Goal: Obtain resource: Obtain resource

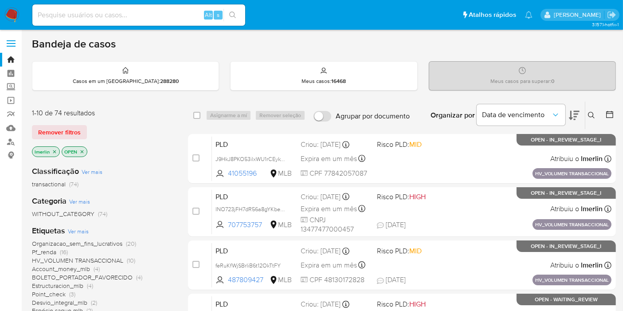
click at [54, 152] on icon "close-filter" at bounding box center [54, 151] width 5 height 5
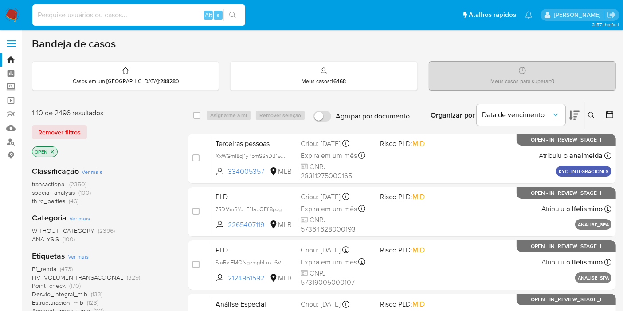
click at [189, 11] on input at bounding box center [138, 15] width 213 height 12
paste input "HKp87gG8tyJSO6EpzpTz8Mzp"
type input "HKp87gG8tyJSO6EpzpTz8Mzp"
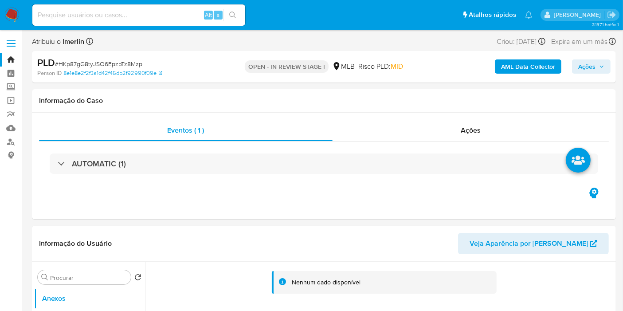
click at [539, 67] on b "AML Data Collector" at bounding box center [528, 66] width 54 height 14
select select "10"
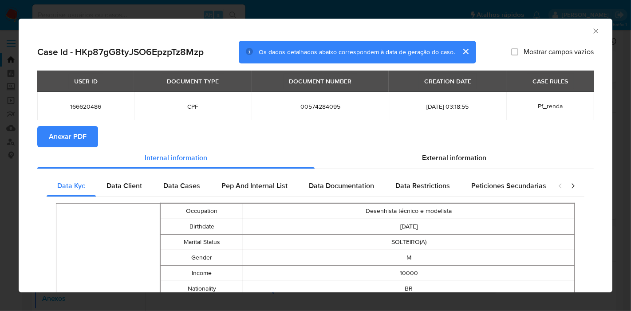
click at [65, 127] on span "Anexar PDF" at bounding box center [68, 137] width 38 height 20
click at [592, 31] on icon "Fechar a janela" at bounding box center [595, 31] width 9 height 9
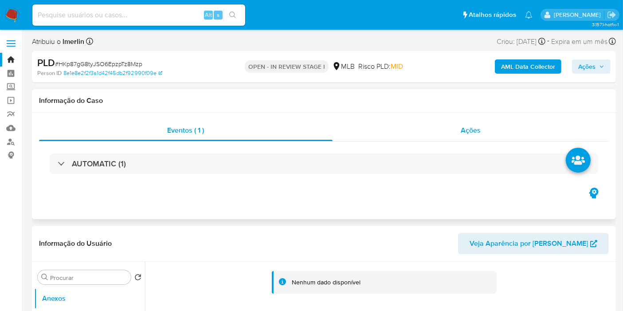
click at [473, 123] on div "Ações" at bounding box center [471, 130] width 277 height 21
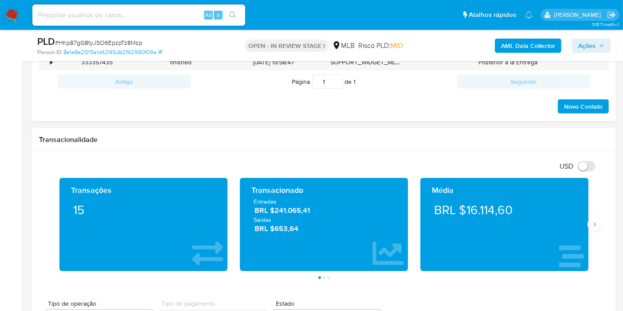
scroll to position [593, 0]
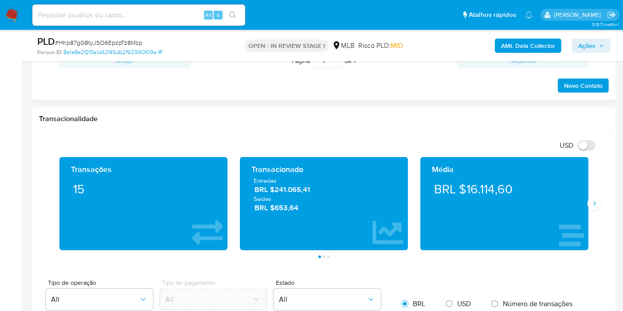
drag, startPoint x: 619, startPoint y: 131, endPoint x: 617, endPoint y: 158, distance: 27.1
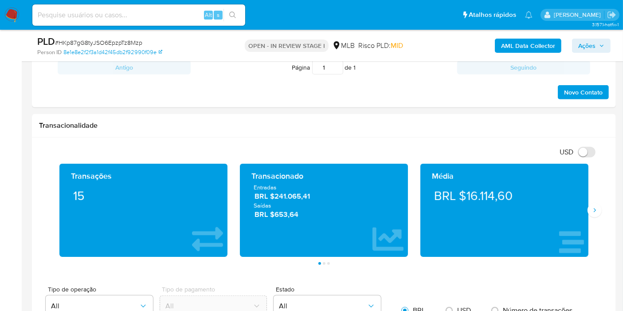
scroll to position [585, 0]
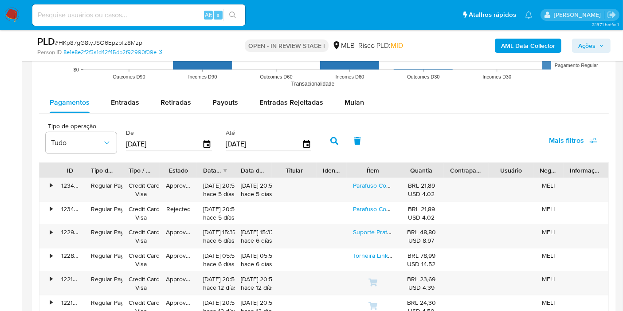
scroll to position [994, 0]
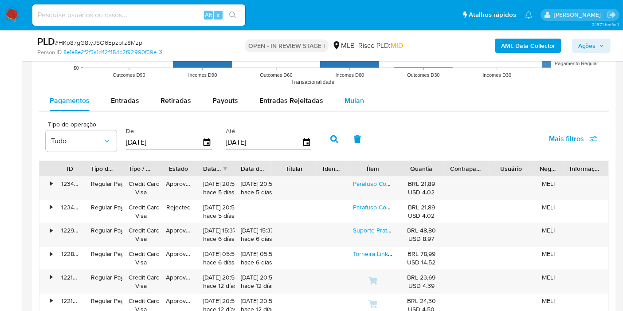
click at [354, 91] on div "Mulan" at bounding box center [355, 100] width 20 height 21
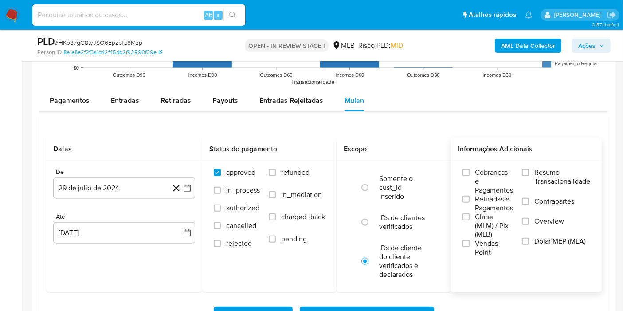
click at [559, 179] on span "Resumo Transacionalidade" at bounding box center [562, 177] width 56 height 18
click at [529, 176] on input "Resumo Transacionalidade" at bounding box center [525, 172] width 7 height 7
click at [559, 179] on span "Resumo Transacionalidade" at bounding box center [562, 177] width 56 height 18
click at [529, 176] on input "Resumo Transacionalidade" at bounding box center [525, 172] width 7 height 7
click at [559, 179] on span "Resumo Transacionalidade" at bounding box center [562, 177] width 56 height 18
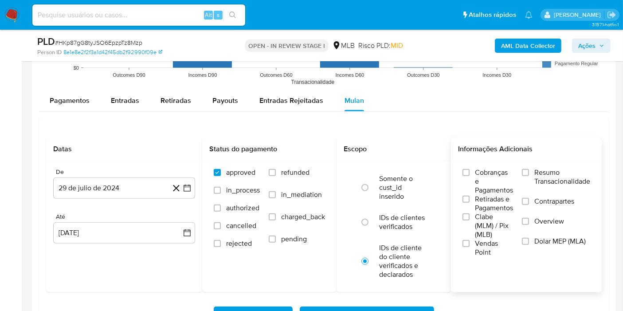
click at [529, 176] on input "Resumo Transacionalidade" at bounding box center [525, 172] width 7 height 7
click at [190, 188] on icon "button" at bounding box center [187, 188] width 9 height 9
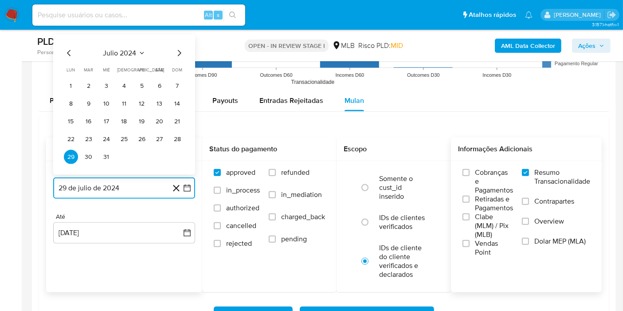
click at [133, 49] on span "julio 2024" at bounding box center [119, 53] width 33 height 9
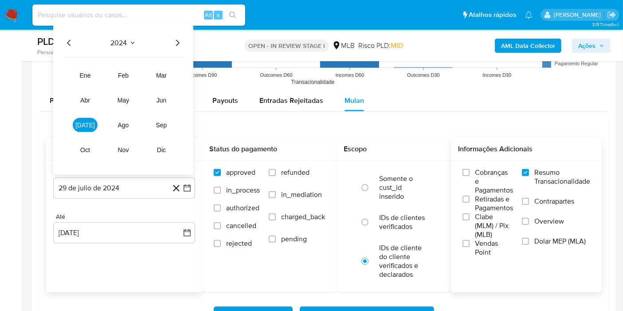
click at [176, 41] on icon "Año siguiente" at bounding box center [177, 43] width 11 height 11
click at [94, 118] on button "[DATE]" at bounding box center [85, 125] width 25 height 14
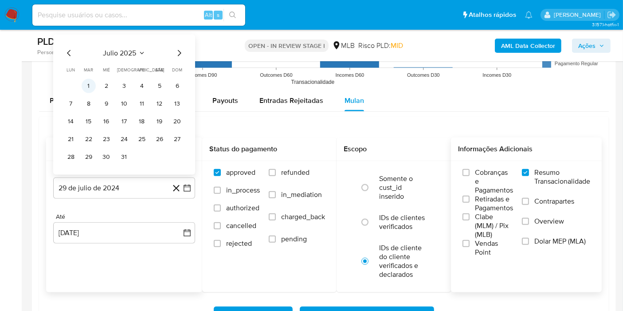
click at [94, 88] on button "1" at bounding box center [89, 86] width 14 height 14
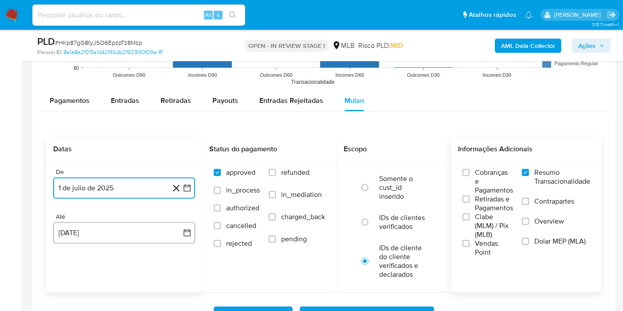
click at [178, 234] on button "[DATE]" at bounding box center [124, 232] width 142 height 21
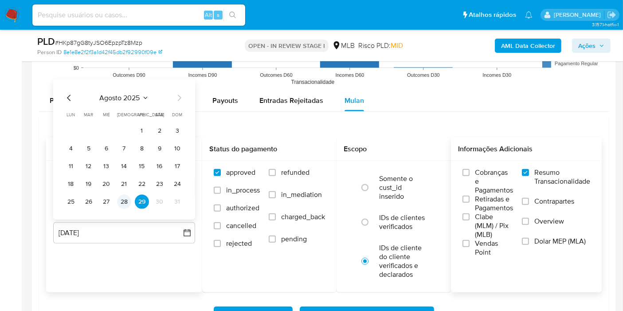
click at [125, 203] on button "28" at bounding box center [124, 202] width 14 height 14
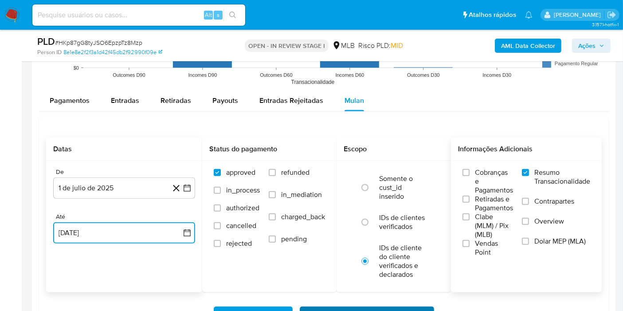
click at [318, 307] on span "Baixar operações + Baixar CaseLog" at bounding box center [366, 317] width 111 height 20
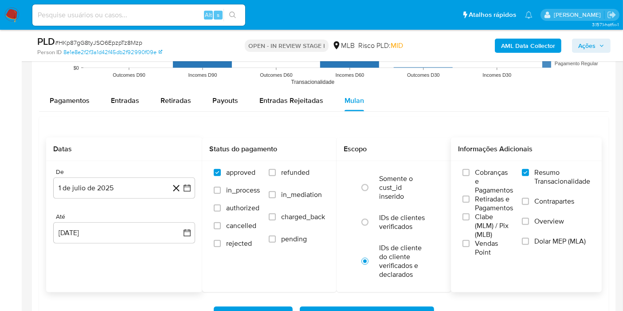
click at [149, 16] on input at bounding box center [138, 15] width 213 height 12
paste input "5C5j67gjPjyggGPxCj456Sdb"
type input "5C5j67gjPjyggGPxCj456Sdb"
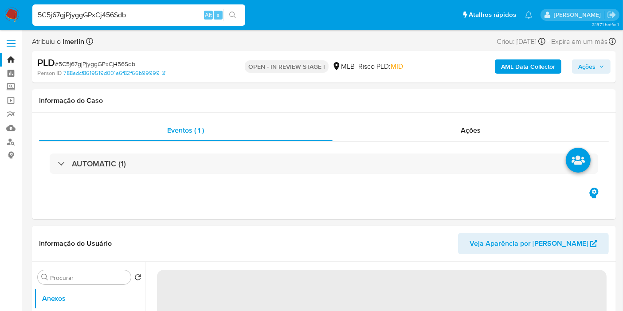
click at [514, 68] on b "AML Data Collector" at bounding box center [528, 66] width 54 height 14
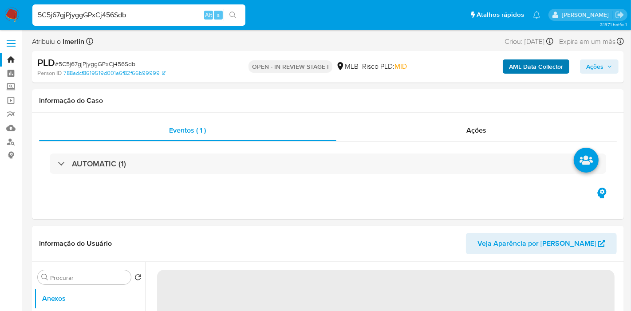
select select "10"
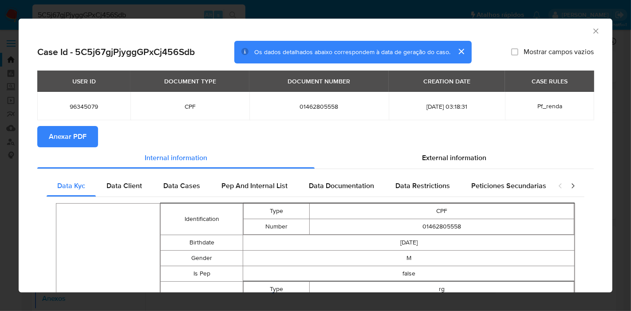
click at [86, 132] on button "Anexar PDF" at bounding box center [67, 136] width 61 height 21
click at [593, 32] on icon "Fechar a janela" at bounding box center [595, 30] width 5 height 5
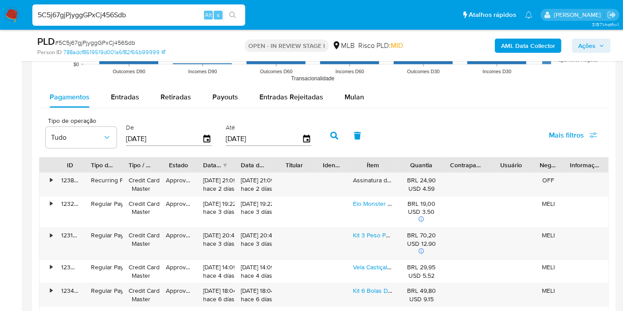
scroll to position [949, 0]
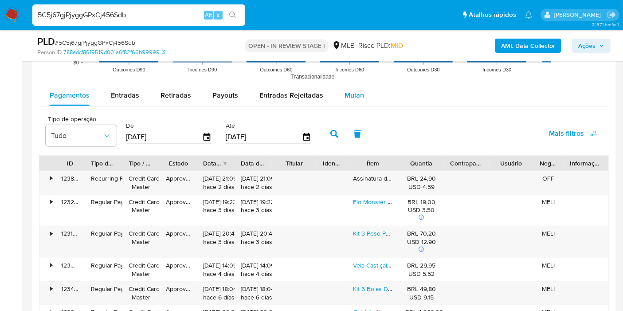
click at [356, 90] on span "Mulan" at bounding box center [355, 95] width 20 height 10
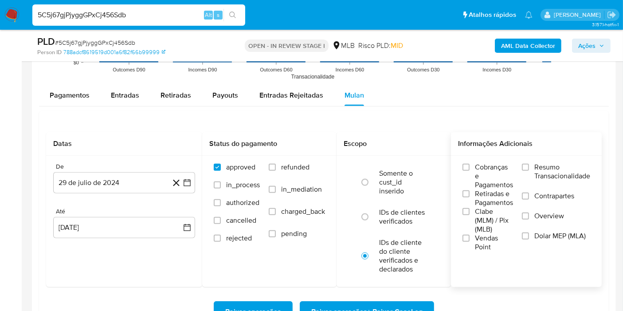
click at [539, 175] on span "Resumo Transacionalidade" at bounding box center [562, 172] width 56 height 18
click at [529, 171] on input "Resumo Transacionalidade" at bounding box center [525, 167] width 7 height 7
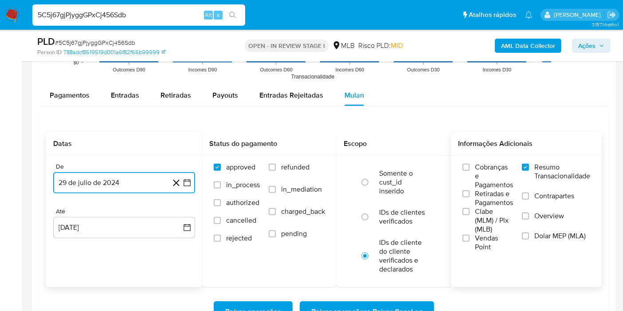
click at [185, 183] on icon "button" at bounding box center [187, 182] width 9 height 9
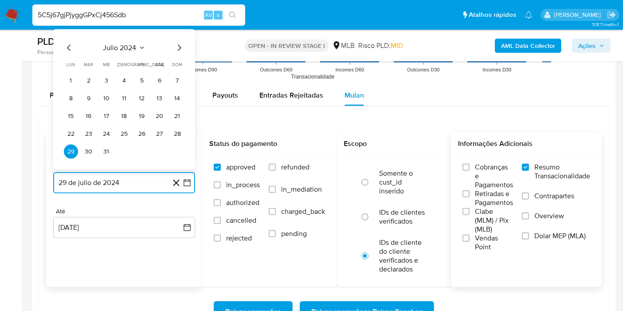
click at [137, 50] on button "julio 2024" at bounding box center [124, 47] width 42 height 9
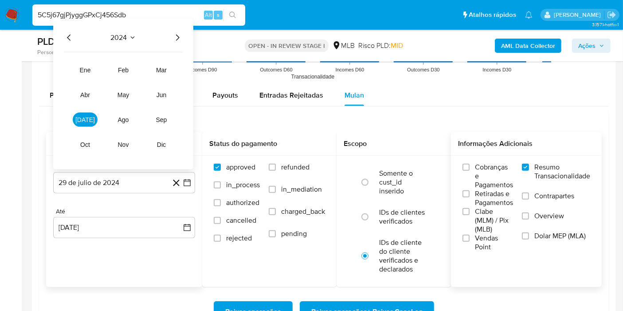
click at [181, 33] on icon "Año siguiente" at bounding box center [177, 37] width 11 height 11
click at [79, 116] on button "[DATE]" at bounding box center [85, 120] width 25 height 14
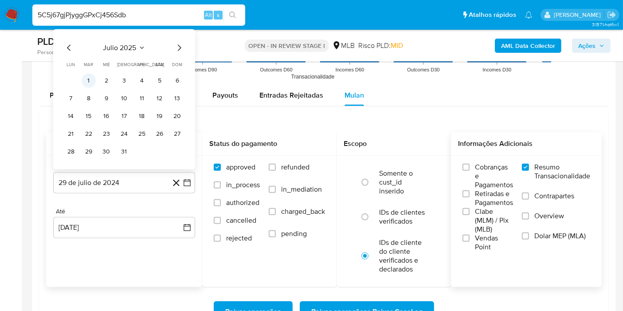
click at [90, 74] on button "1" at bounding box center [89, 81] width 14 height 14
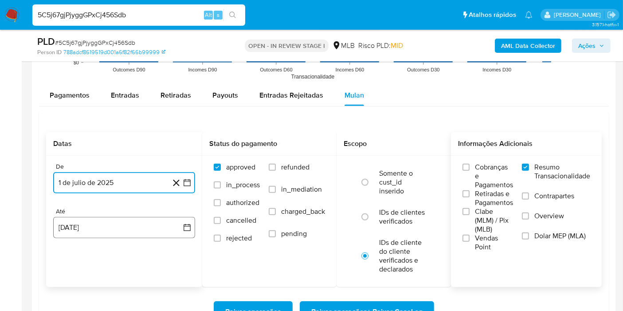
click at [166, 223] on button "[DATE]" at bounding box center [124, 227] width 142 height 21
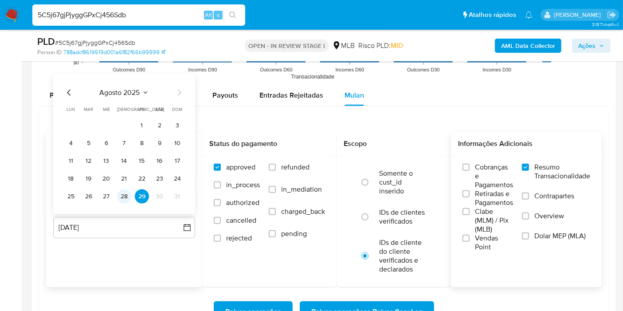
click at [127, 189] on td "28" at bounding box center [124, 196] width 14 height 14
click at [127, 194] on button "28" at bounding box center [124, 196] width 14 height 14
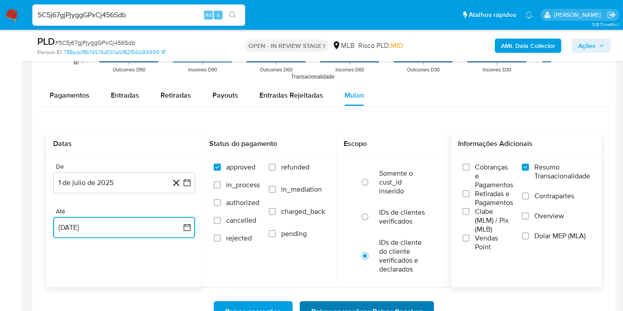
click at [342, 304] on span "Baixar operações + Baixar CaseLog" at bounding box center [366, 312] width 111 height 20
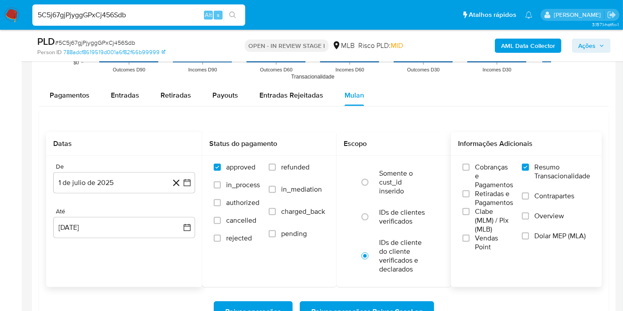
click at [171, 16] on input "5C5j67gjPjyggGPxCj456Sdb" at bounding box center [138, 15] width 213 height 12
paste input "dEhepxBPUDqhZmI0JLJ8CdWJ"
click at [171, 16] on input "5C5j67gjPjyggGPxCj456Sdb" at bounding box center [138, 15] width 213 height 12
type input "dEhepxBPUDqhZmI0JLJ8CdWJ"
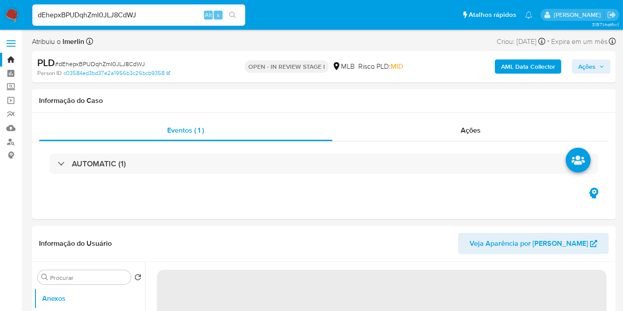
select select "10"
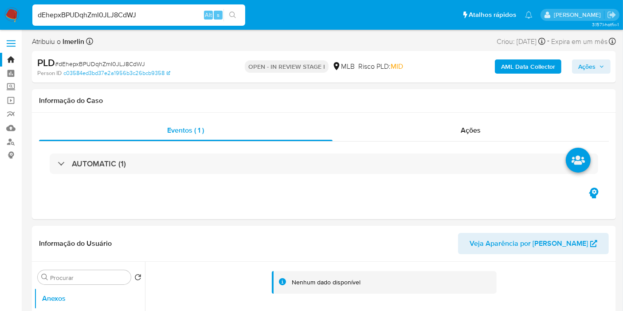
click at [525, 64] on b "AML Data Collector" at bounding box center [528, 66] width 54 height 14
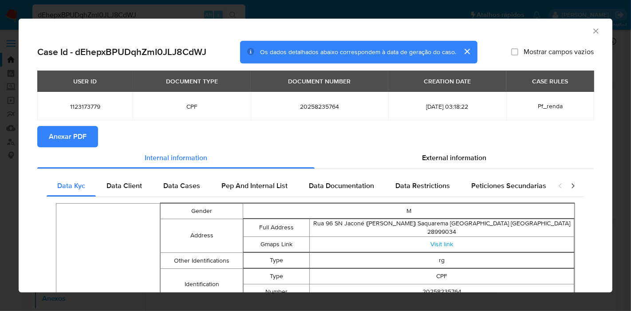
click at [67, 141] on span "Anexar PDF" at bounding box center [68, 137] width 38 height 20
click at [591, 33] on icon "Fechar a janela" at bounding box center [595, 31] width 9 height 9
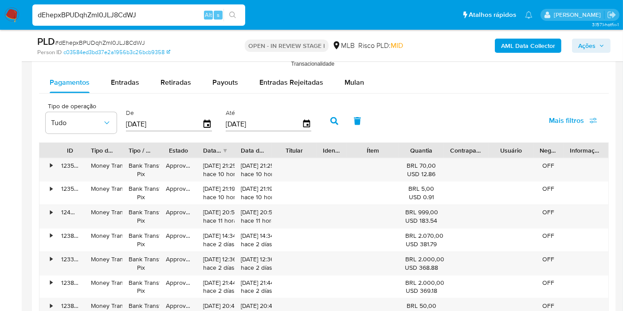
scroll to position [973, 0]
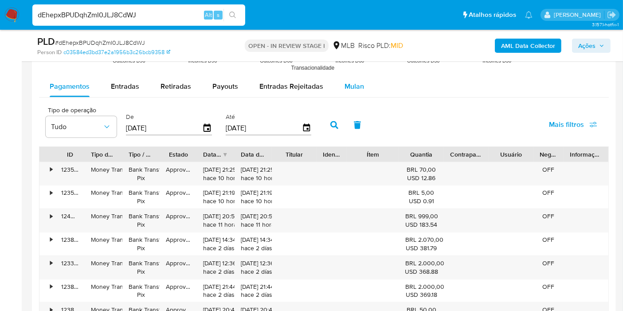
click at [357, 85] on span "Mulan" at bounding box center [355, 86] width 20 height 10
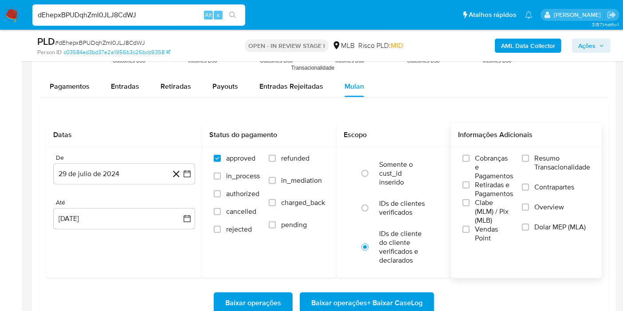
click at [537, 159] on span "Resumo Transacionalidade" at bounding box center [562, 163] width 56 height 18
click at [529, 159] on input "Resumo Transacionalidade" at bounding box center [525, 158] width 7 height 7
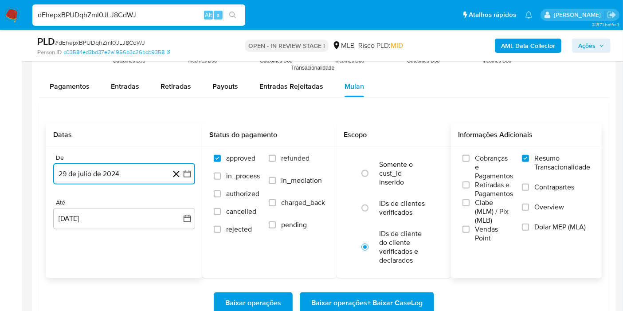
click at [183, 175] on icon "button" at bounding box center [187, 173] width 9 height 9
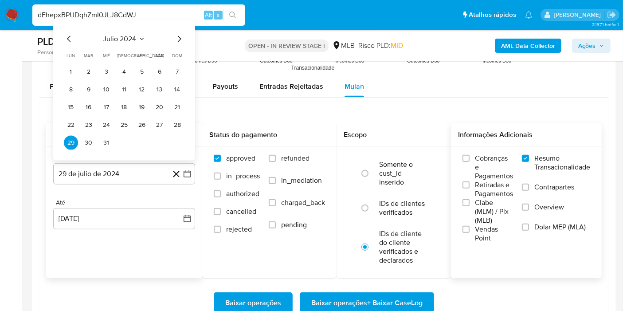
click at [130, 43] on div "julio 2024 julio 2024 lun lunes mar martes mié miércoles jue jueves vie viernes…" at bounding box center [124, 92] width 121 height 116
click at [133, 37] on span "julio 2024" at bounding box center [119, 39] width 33 height 9
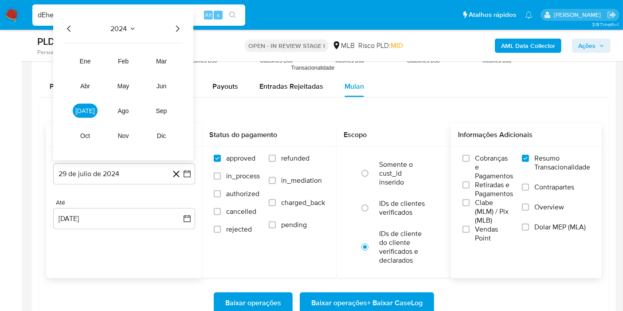
click at [177, 27] on icon "Año siguiente" at bounding box center [177, 29] width 11 height 11
click at [82, 104] on button "[DATE]" at bounding box center [85, 111] width 25 height 14
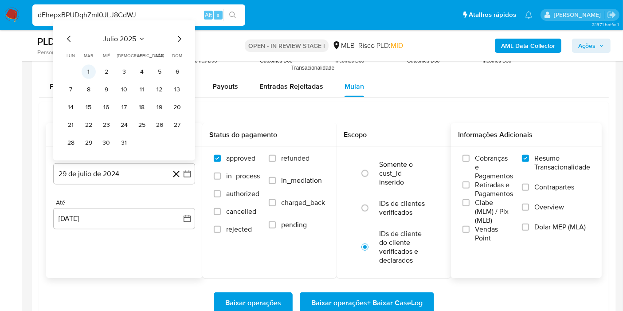
click at [90, 68] on button "1" at bounding box center [89, 72] width 14 height 14
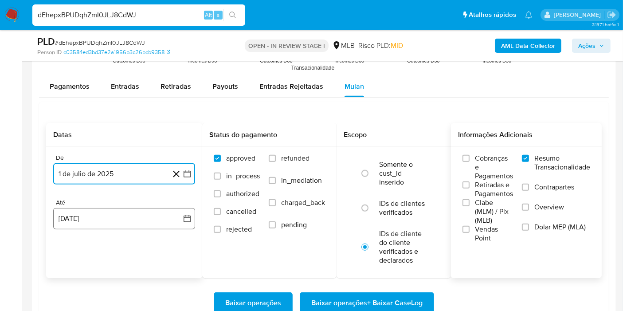
click at [172, 216] on button "[DATE]" at bounding box center [124, 218] width 142 height 21
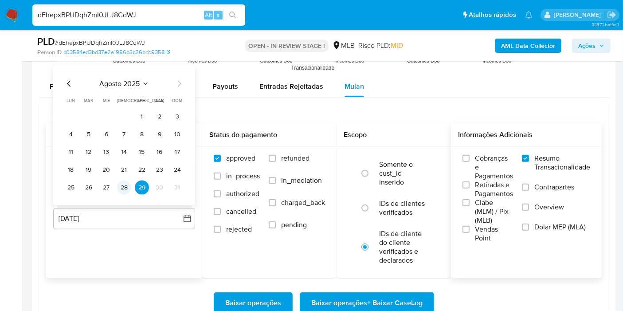
click at [126, 188] on button "28" at bounding box center [124, 187] width 14 height 14
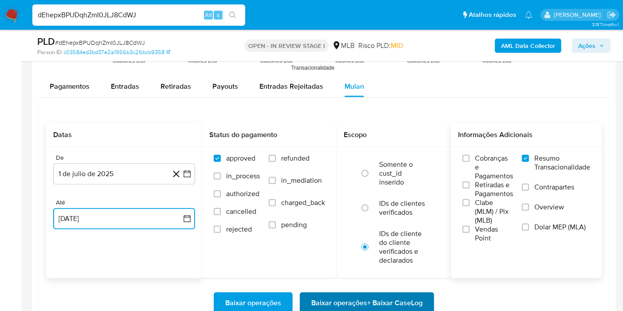
click at [324, 300] on span "Baixar operações + Baixar CaseLog" at bounding box center [366, 303] width 111 height 20
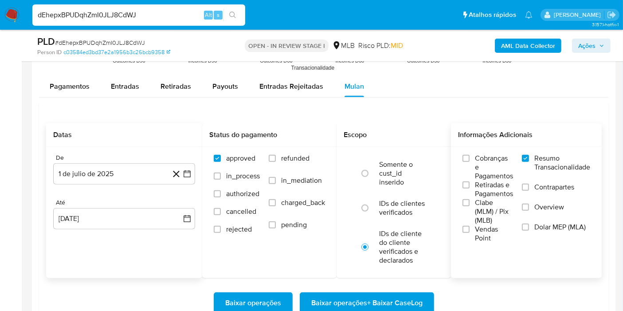
click at [138, 12] on input "dEhepxBPUDqhZmI0JLJ8CdWJ" at bounding box center [138, 15] width 213 height 12
paste input "7dcf6LNGXdRbIgoAgmPN3lHX"
type input "7dcf6LNGXdRbIgoAgmPN3lHX"
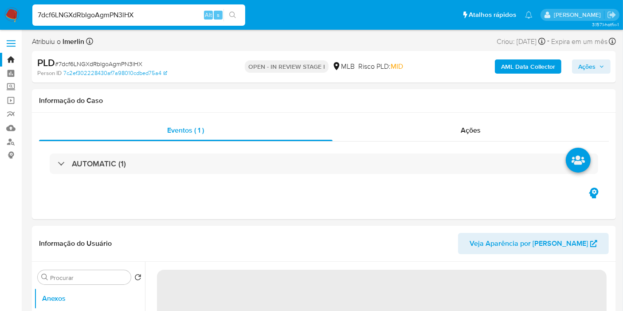
select select "10"
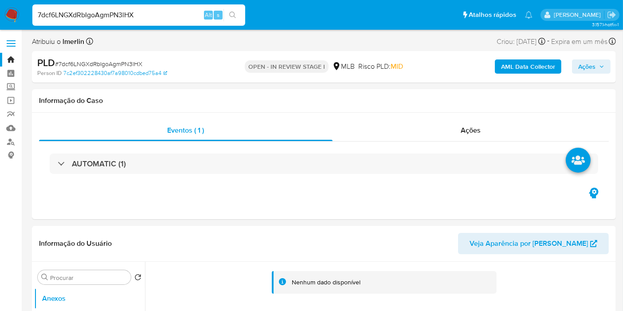
click at [541, 63] on b "AML Data Collector" at bounding box center [528, 66] width 54 height 14
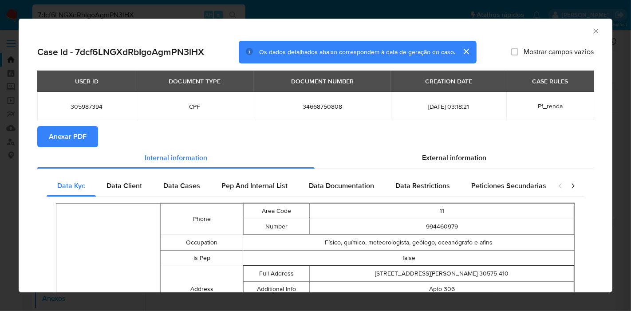
click at [71, 135] on span "Anexar PDF" at bounding box center [68, 137] width 38 height 20
click at [591, 35] on icon "Fechar a janela" at bounding box center [595, 31] width 9 height 9
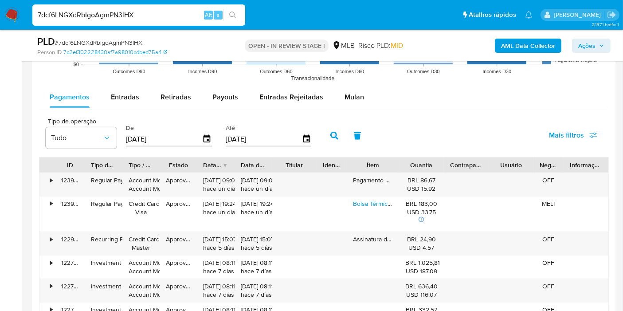
scroll to position [904, 0]
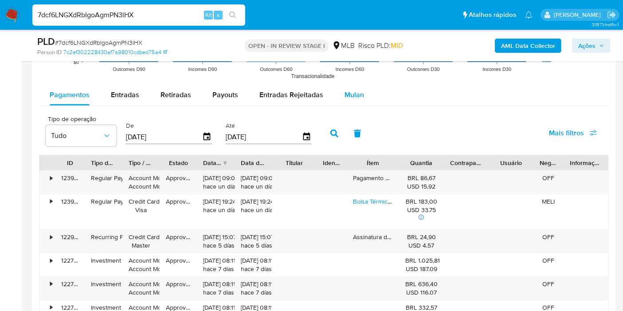
click at [349, 103] on div "Mulan" at bounding box center [355, 94] width 20 height 21
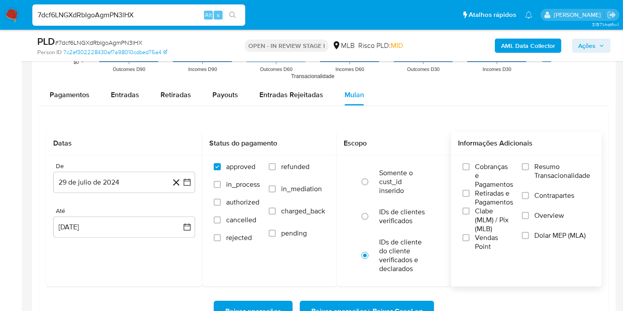
click at [533, 169] on label "Resumo Transacionalidade" at bounding box center [556, 176] width 68 height 29
click at [529, 169] on input "Resumo Transacionalidade" at bounding box center [525, 166] width 7 height 7
click at [189, 187] on button "29 de julio de 2024" at bounding box center [124, 182] width 142 height 21
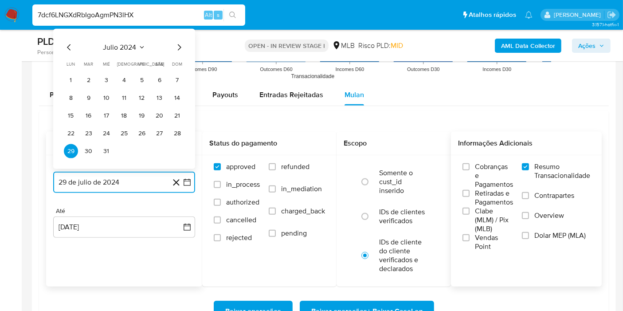
click at [133, 43] on span "julio 2024" at bounding box center [119, 47] width 33 height 9
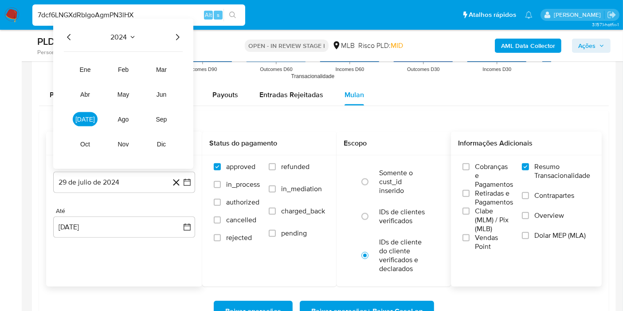
click at [180, 39] on icon "Año siguiente" at bounding box center [177, 37] width 11 height 11
click at [90, 110] on tr "ene feb mar abr may jun [DATE] ago sep oct nov dic" at bounding box center [123, 107] width 101 height 89
click at [89, 116] on span "[DATE]" at bounding box center [85, 119] width 20 height 7
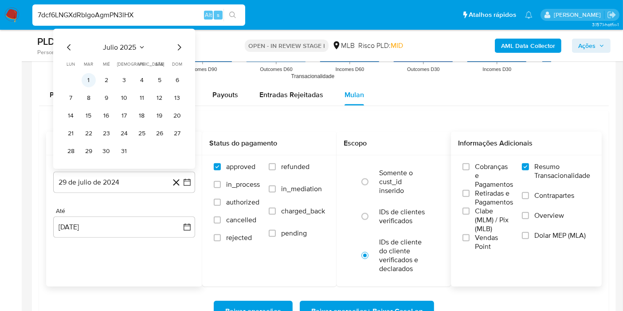
click at [89, 82] on button "1" at bounding box center [89, 80] width 14 height 14
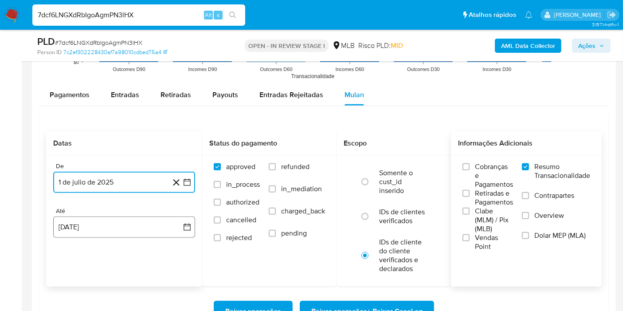
click at [182, 225] on button "[DATE]" at bounding box center [124, 226] width 142 height 21
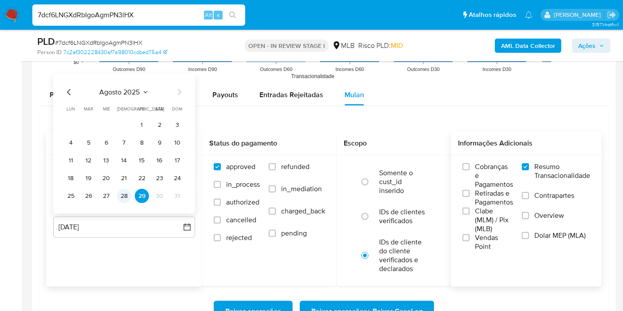
click at [126, 191] on button "28" at bounding box center [124, 196] width 14 height 14
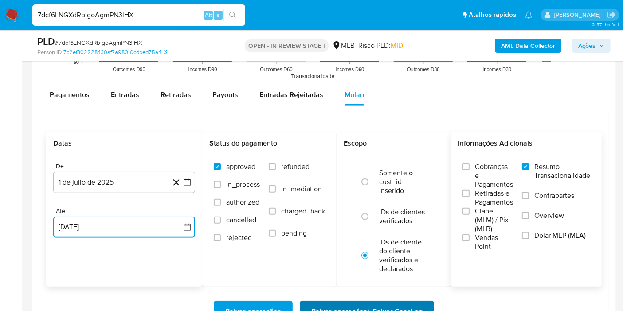
click at [357, 303] on span "Baixar operações + Baixar CaseLog" at bounding box center [366, 312] width 111 height 20
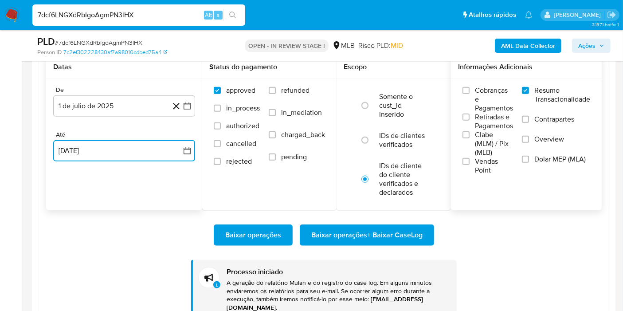
scroll to position [983, 0]
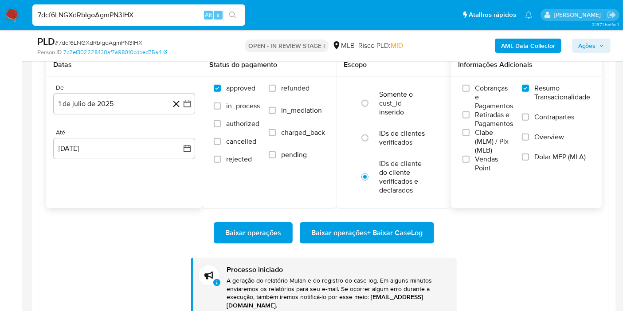
click at [125, 11] on input "7dcf6LNGXdRbIgoAgmPN3lHX" at bounding box center [138, 15] width 213 height 12
paste input "8MG9Y1SUrR62kvqLWFl18DD"
click at [125, 11] on input "7dcf6LNGXdRbIgoAgmPN3lHX" at bounding box center [138, 15] width 213 height 12
type input "78MG9Y1SUrR62kvqLWFl18DD"
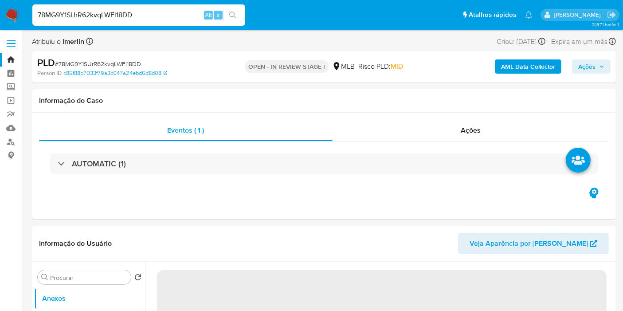
select select "10"
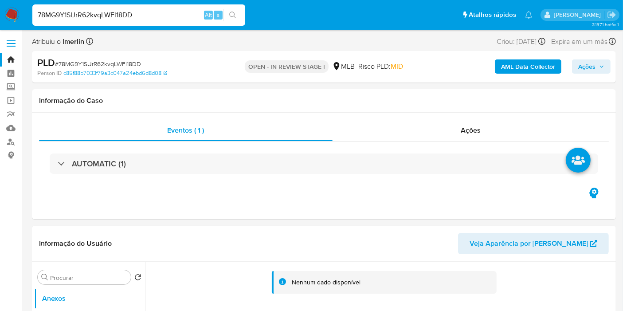
click at [533, 67] on b "AML Data Collector" at bounding box center [528, 66] width 54 height 14
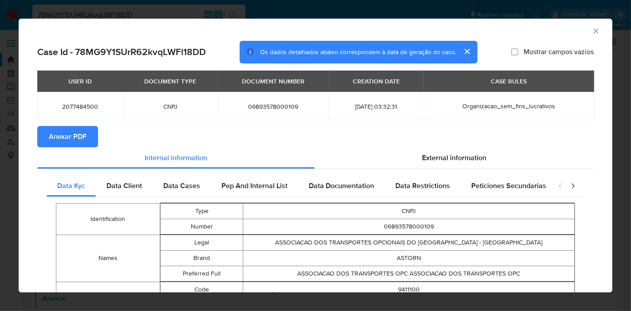
click at [73, 136] on span "Anexar PDF" at bounding box center [68, 137] width 38 height 20
click at [591, 35] on icon "Fechar a janela" at bounding box center [595, 31] width 9 height 9
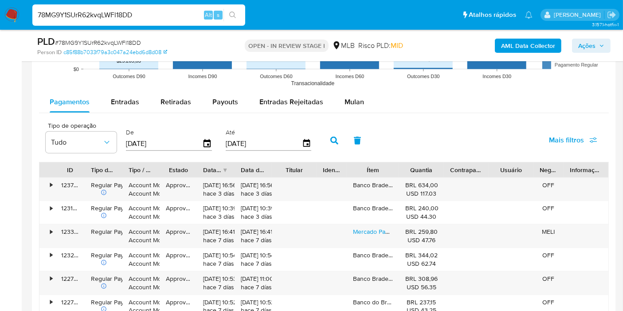
scroll to position [963, 0]
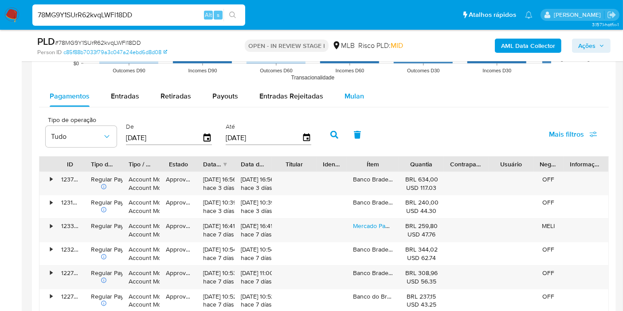
click at [347, 103] on div "Mulan" at bounding box center [355, 96] width 20 height 21
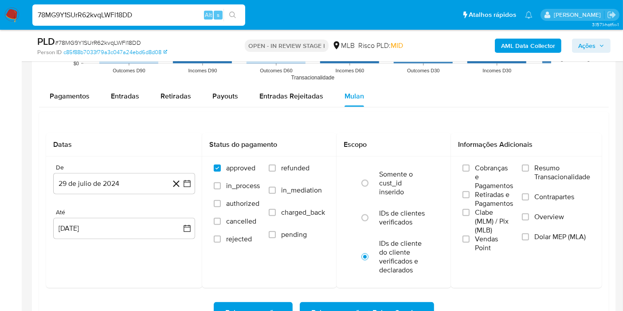
click at [529, 169] on label "Resumo Transacionalidade" at bounding box center [556, 178] width 68 height 29
click at [529, 169] on input "Resumo Transacionalidade" at bounding box center [525, 168] width 7 height 7
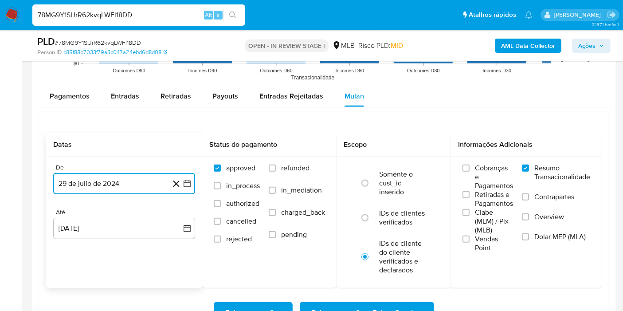
click at [189, 179] on icon "button" at bounding box center [187, 183] width 9 height 9
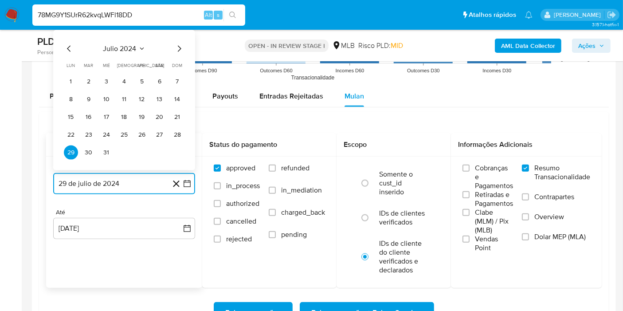
click at [140, 45] on icon "Seleccionar mes y año" at bounding box center [141, 48] width 7 height 7
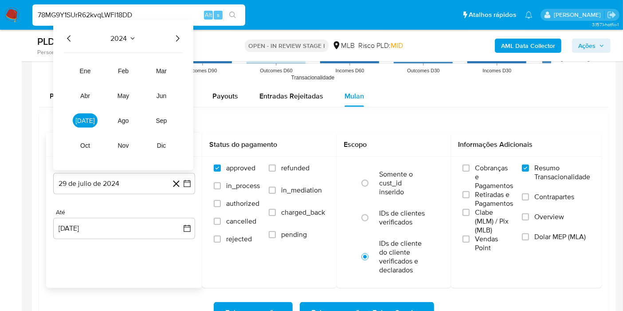
click at [177, 35] on icon "Año siguiente" at bounding box center [177, 38] width 11 height 11
click at [86, 122] on button "[DATE]" at bounding box center [85, 121] width 25 height 14
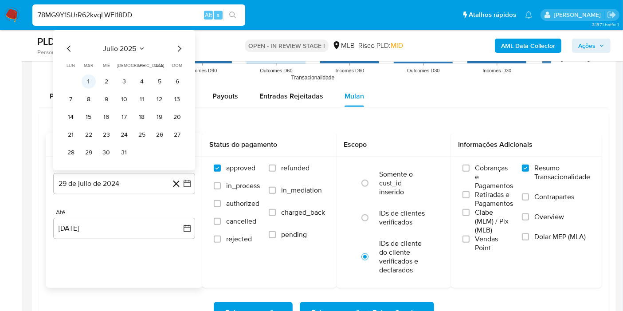
click at [91, 85] on button "1" at bounding box center [89, 81] width 14 height 14
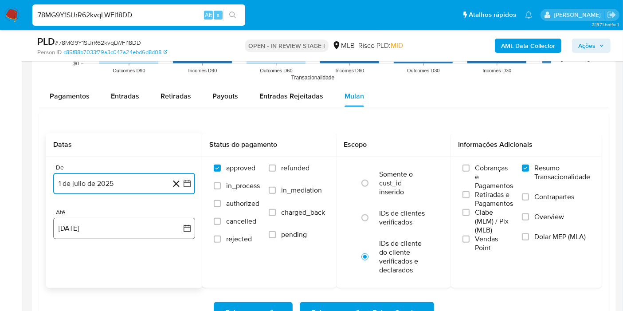
click at [181, 223] on button "[DATE]" at bounding box center [124, 228] width 142 height 21
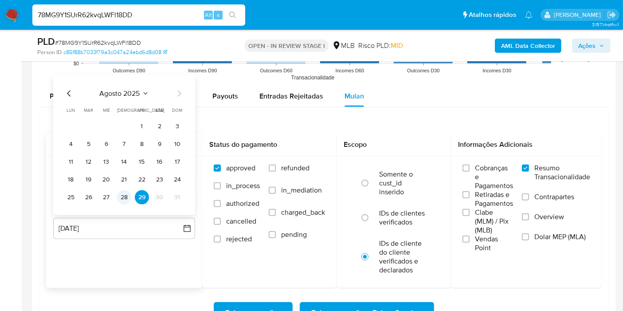
click at [123, 194] on button "28" at bounding box center [124, 197] width 14 height 14
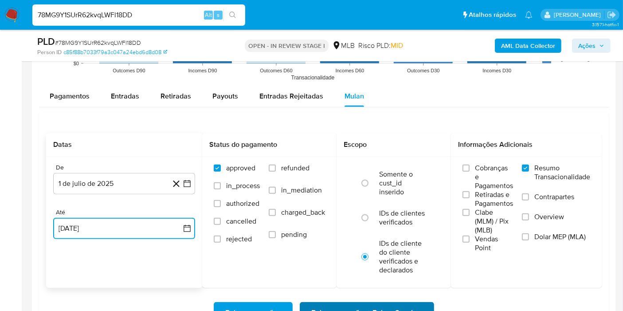
click at [318, 308] on span "Baixar operações + Baixar CaseLog" at bounding box center [366, 313] width 111 height 20
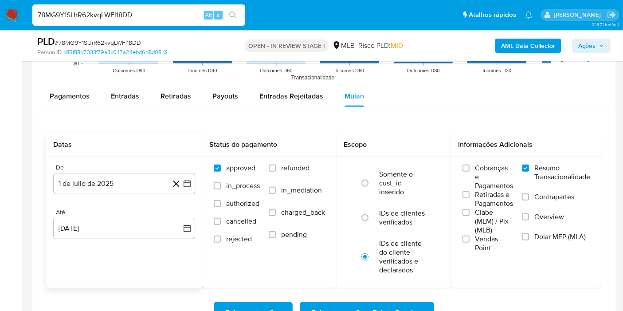
click at [174, 23] on div "78MG9Y1SUrR62kvqLWFl18DD Alt s" at bounding box center [138, 14] width 213 height 21
click at [184, 11] on input "78MG9Y1SUrR62kvqLWFl18DD" at bounding box center [138, 15] width 213 height 12
paste input "VZm6I3Sr5yfrwPbmdzqq4c3E"
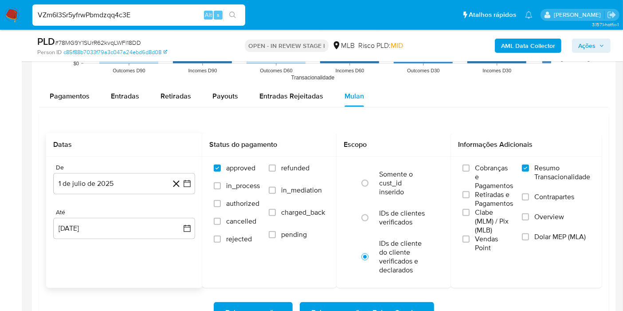
type input "VZm6I3Sr5yfrwPbmdzqq4c3E"
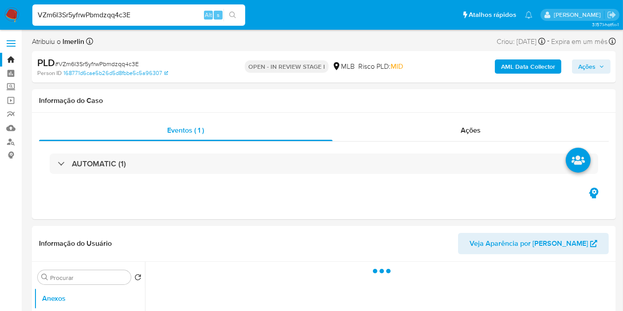
click at [518, 63] on b "AML Data Collector" at bounding box center [528, 66] width 54 height 14
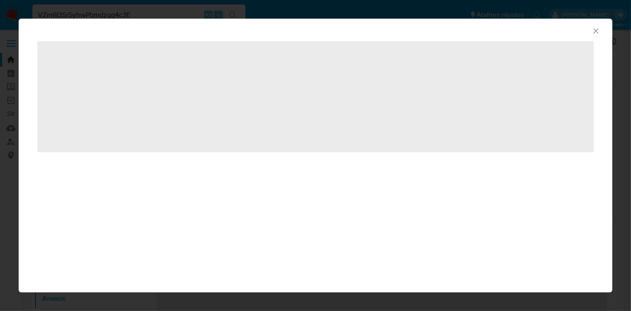
select select "10"
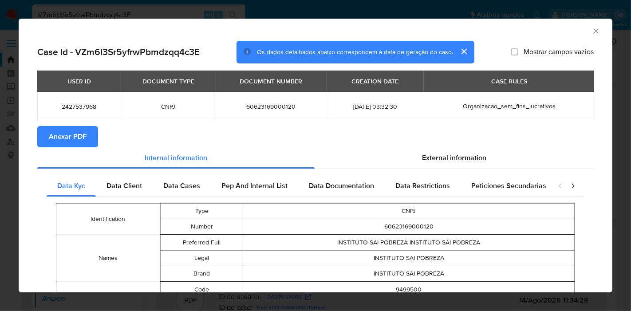
click at [67, 139] on span "Anexar PDF" at bounding box center [68, 137] width 38 height 20
click at [591, 29] on icon "Fechar a janela" at bounding box center [595, 31] width 9 height 9
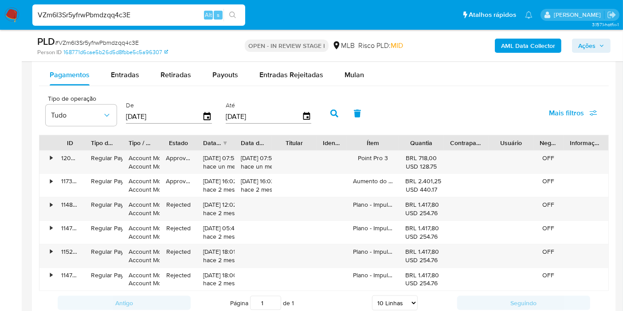
scroll to position [982, 0]
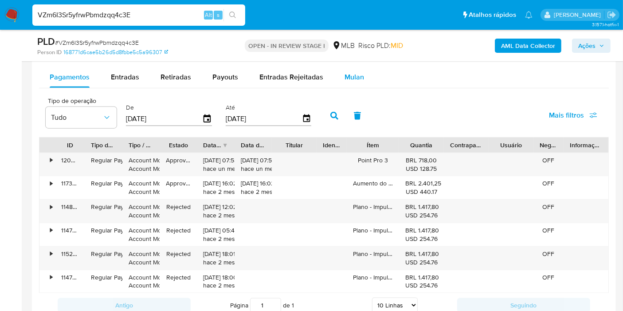
click at [345, 73] on span "Mulan" at bounding box center [355, 77] width 20 height 10
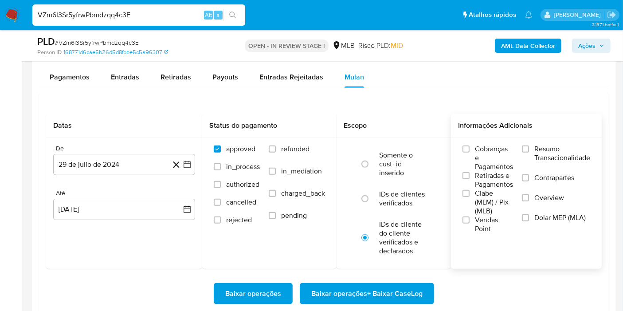
click at [548, 146] on span "Resumo Transacionalidade" at bounding box center [562, 154] width 56 height 18
click at [529, 146] on input "Resumo Transacionalidade" at bounding box center [525, 148] width 7 height 7
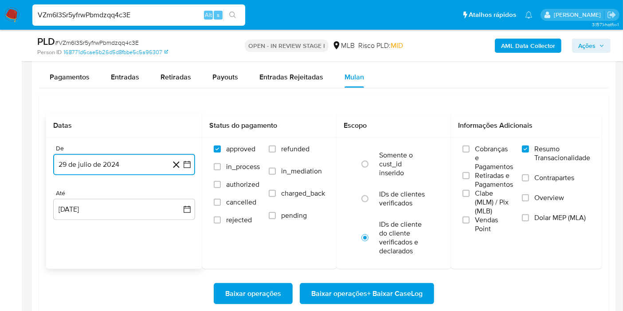
click at [192, 166] on button "29 de julio de 2024" at bounding box center [124, 164] width 142 height 21
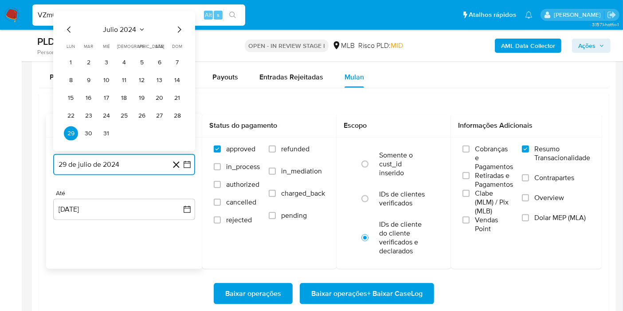
click at [133, 27] on span "julio 2024" at bounding box center [119, 29] width 33 height 9
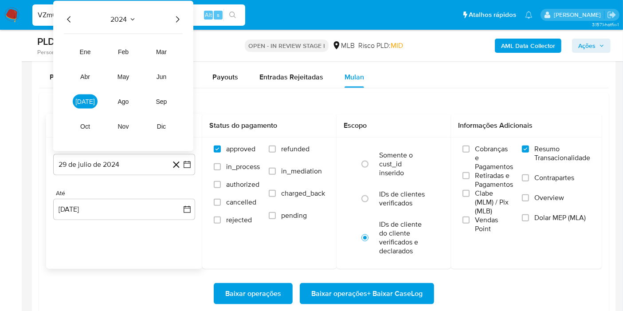
click at [174, 20] on icon "Año siguiente" at bounding box center [177, 19] width 11 height 11
click at [77, 102] on button "[DATE]" at bounding box center [85, 101] width 25 height 14
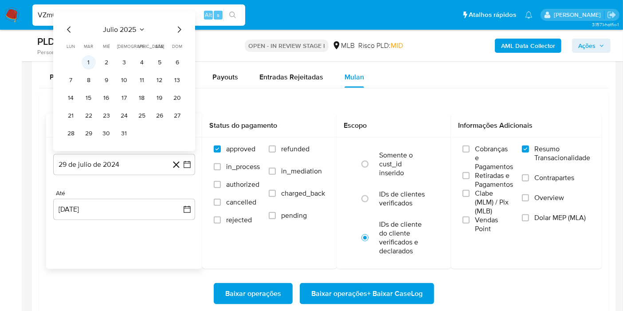
click at [92, 64] on button "1" at bounding box center [89, 62] width 14 height 14
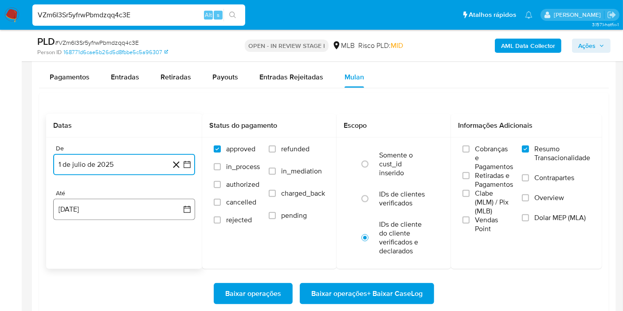
click at [161, 199] on button "[DATE]" at bounding box center [124, 209] width 142 height 21
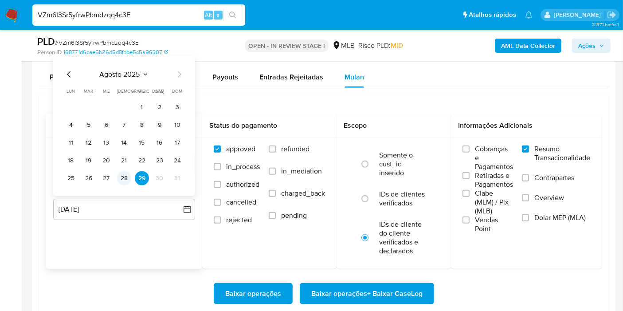
click at [126, 174] on button "28" at bounding box center [124, 178] width 14 height 14
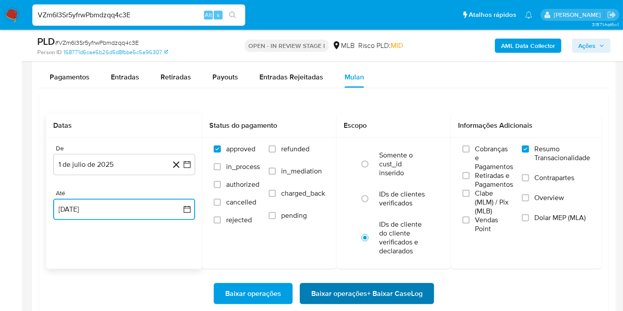
click at [323, 300] on span "Baixar operações + Baixar CaseLog" at bounding box center [366, 294] width 111 height 20
